Goal: Information Seeking & Learning: Find specific page/section

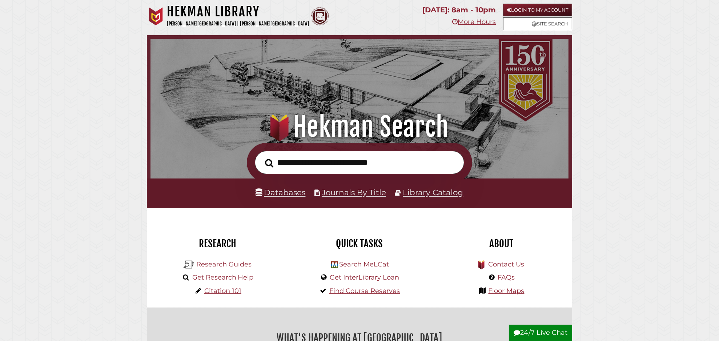
scroll to position [138, 414]
click at [288, 193] on link "Databases" at bounding box center [281, 192] width 50 height 9
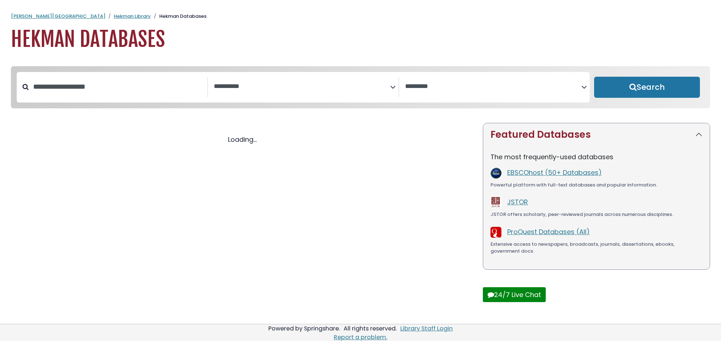
select select "Database Subject Filter"
select select "Database Vendors Filter"
select select "Database Subject Filter"
select select "Database Vendors Filter"
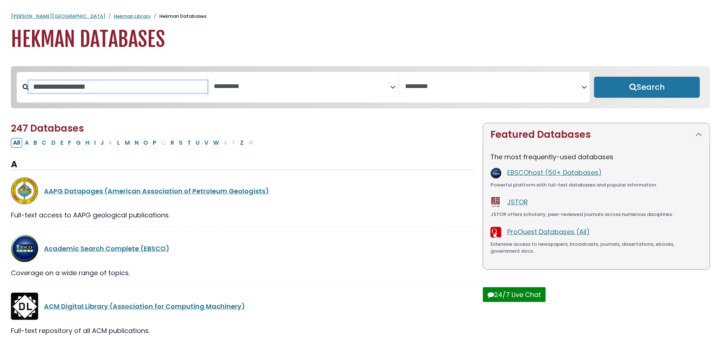
click at [120, 84] on input "Search database by title or keyword" at bounding box center [118, 87] width 179 height 12
type input "********"
click at [594, 77] on button "Search" at bounding box center [647, 87] width 106 height 21
select select "Database Subject Filter"
select select "Database Vendors Filter"
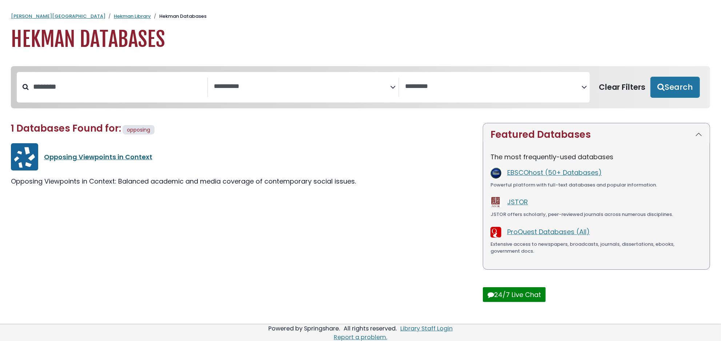
click at [130, 159] on link "Opposing Viewpoints in Context" at bounding box center [98, 156] width 108 height 9
